Goal: Task Accomplishment & Management: Manage account settings

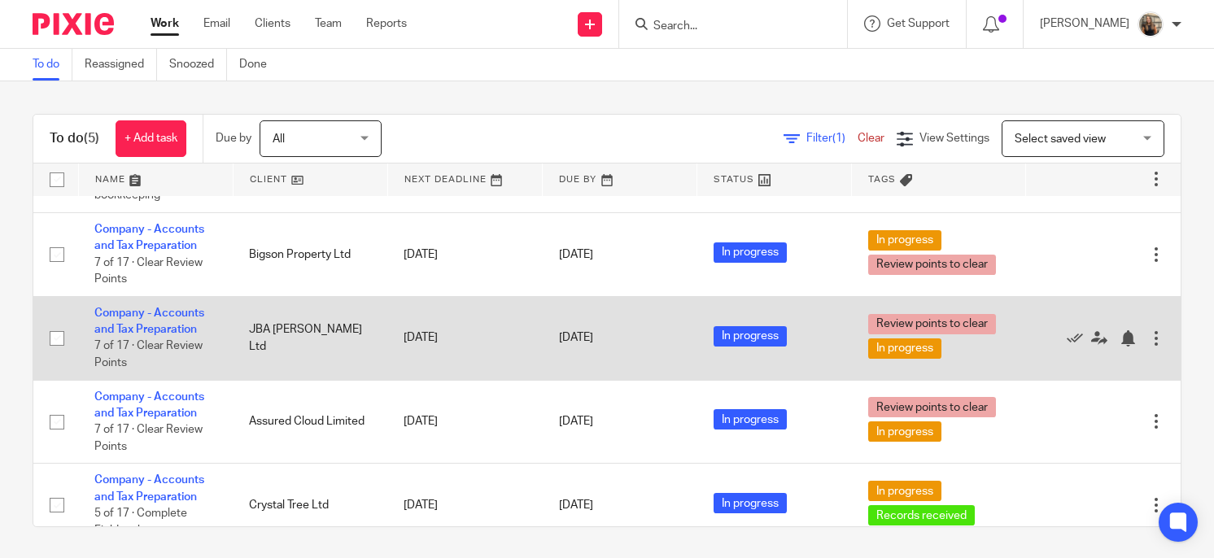
scroll to position [73, 0]
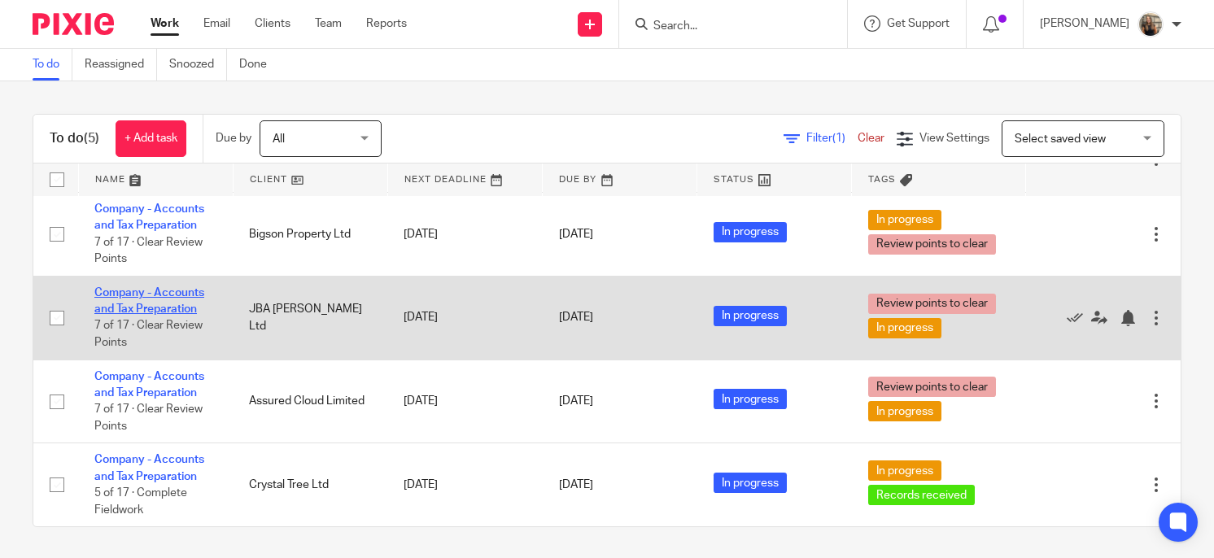
click at [170, 304] on link "Company - Accounts and Tax Preparation" at bounding box center [149, 301] width 110 height 28
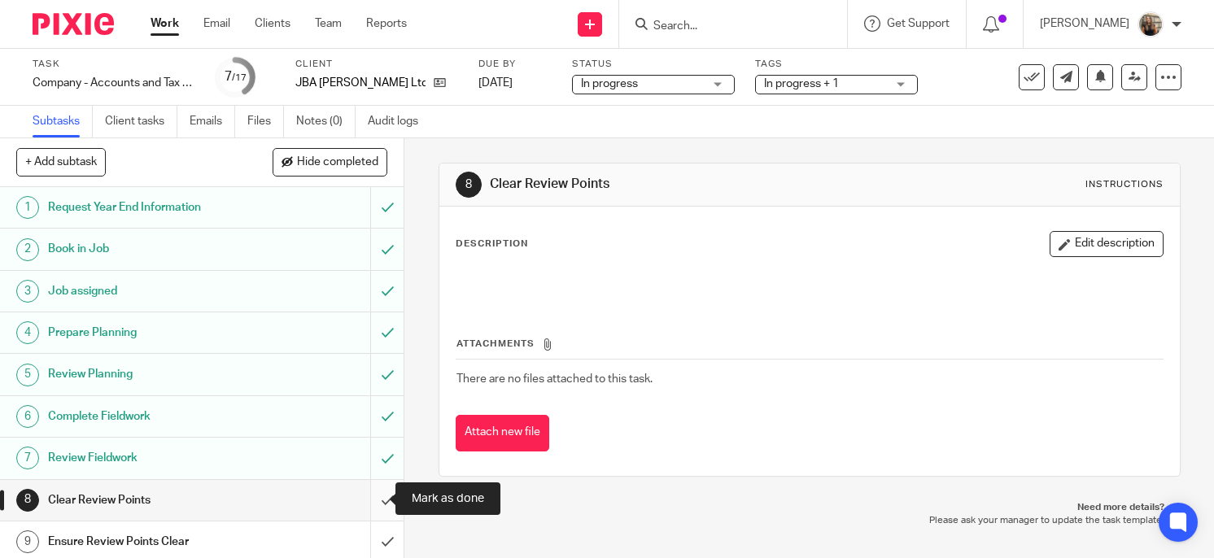
click at [383, 505] on input "submit" at bounding box center [202, 500] width 404 height 41
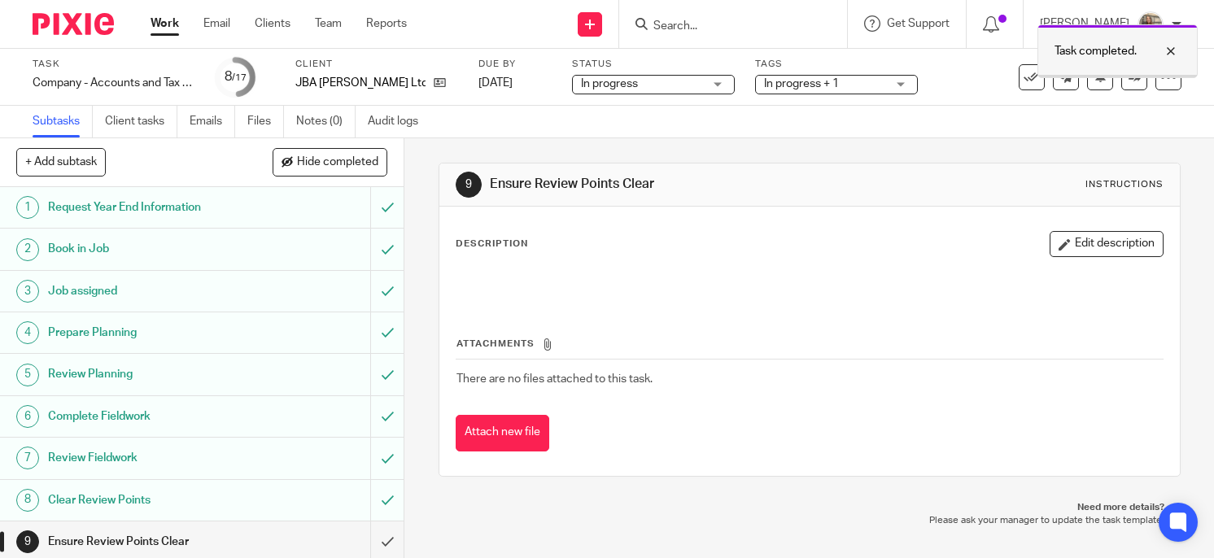
click at [1175, 46] on div at bounding box center [1159, 52] width 44 height 20
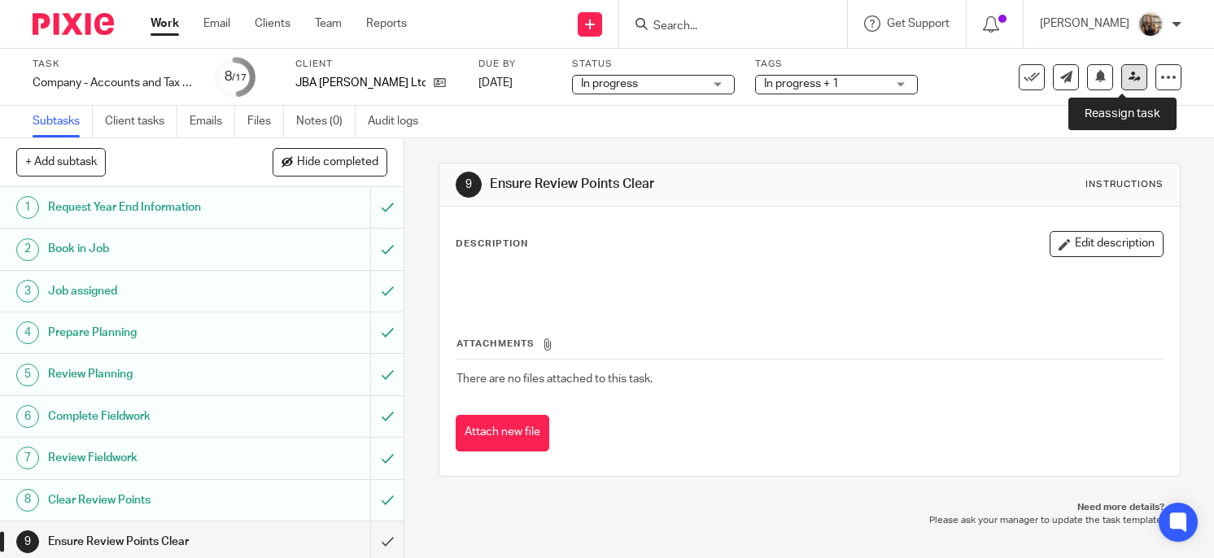
click at [1129, 79] on icon at bounding box center [1135, 77] width 12 height 12
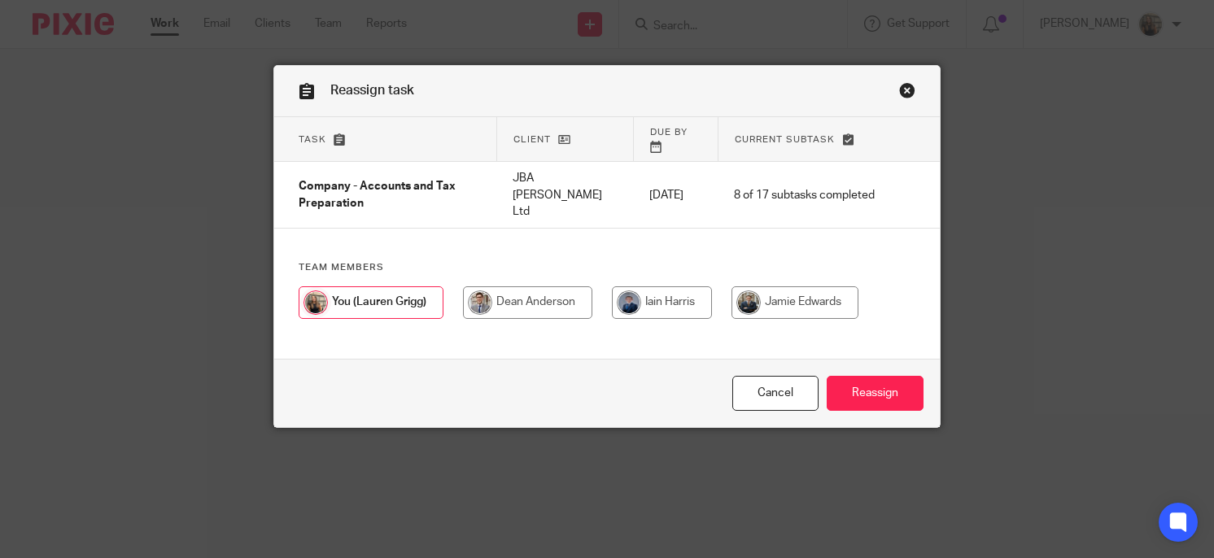
click at [524, 286] on input "radio" at bounding box center [527, 302] width 129 height 33
radio input "true"
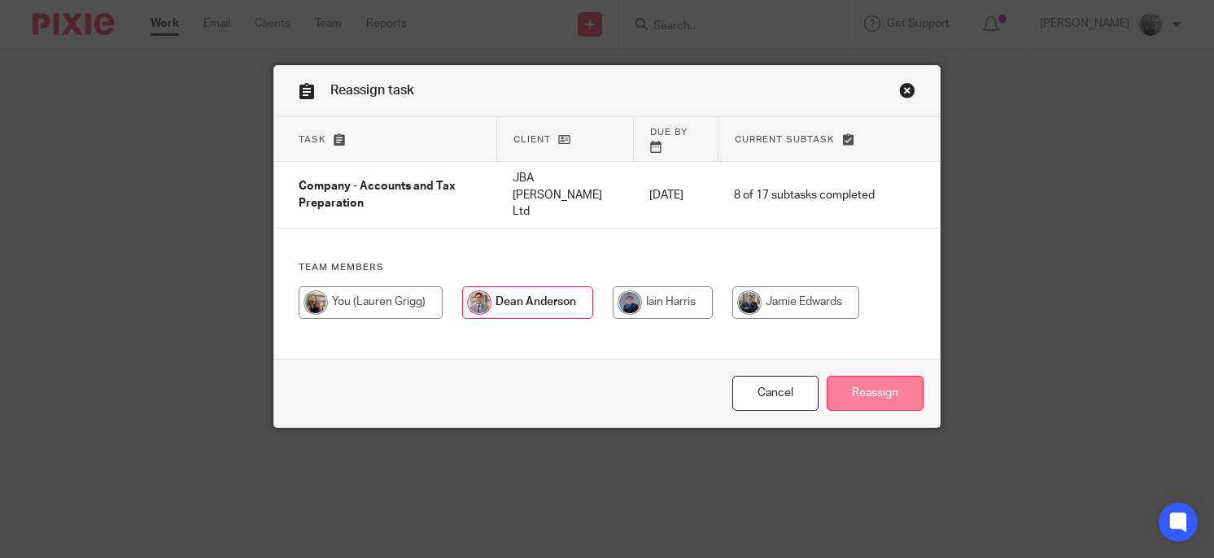
click at [895, 396] on input "Reassign" at bounding box center [875, 393] width 97 height 35
